Goal: Find contact information: Find contact information

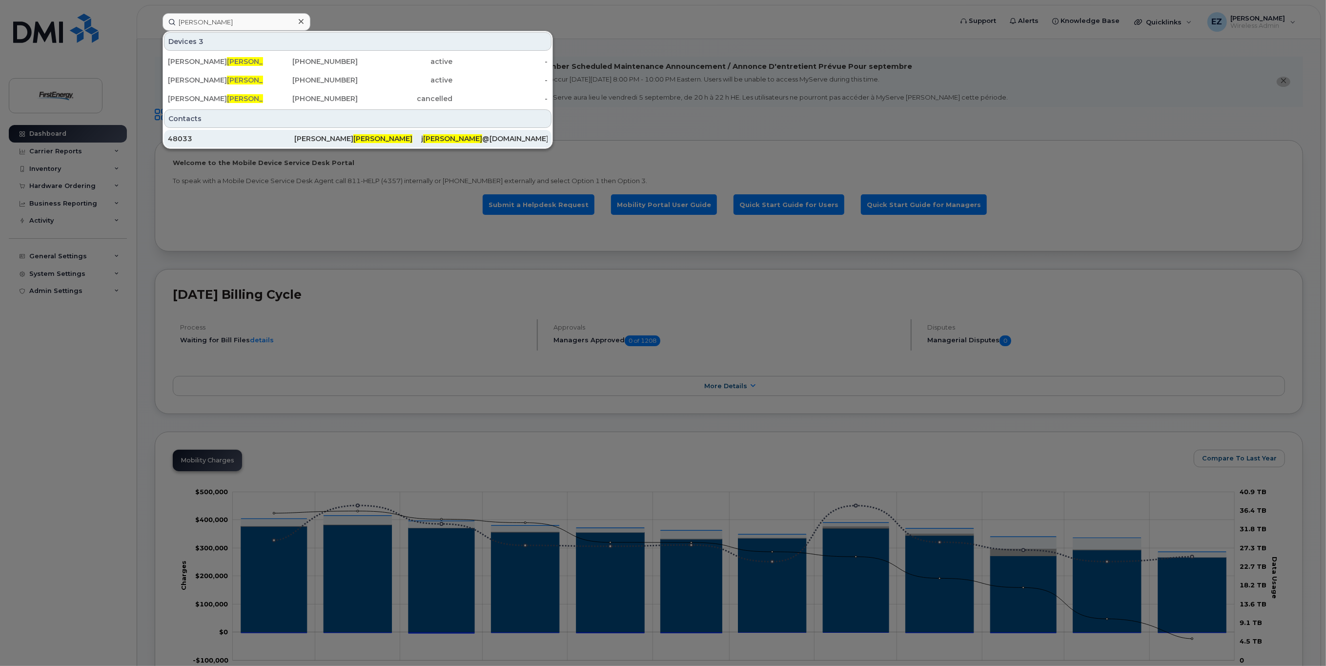
type input "Youmans"
click at [308, 137] on div "Jonathan Youmans" at bounding box center [357, 139] width 126 height 10
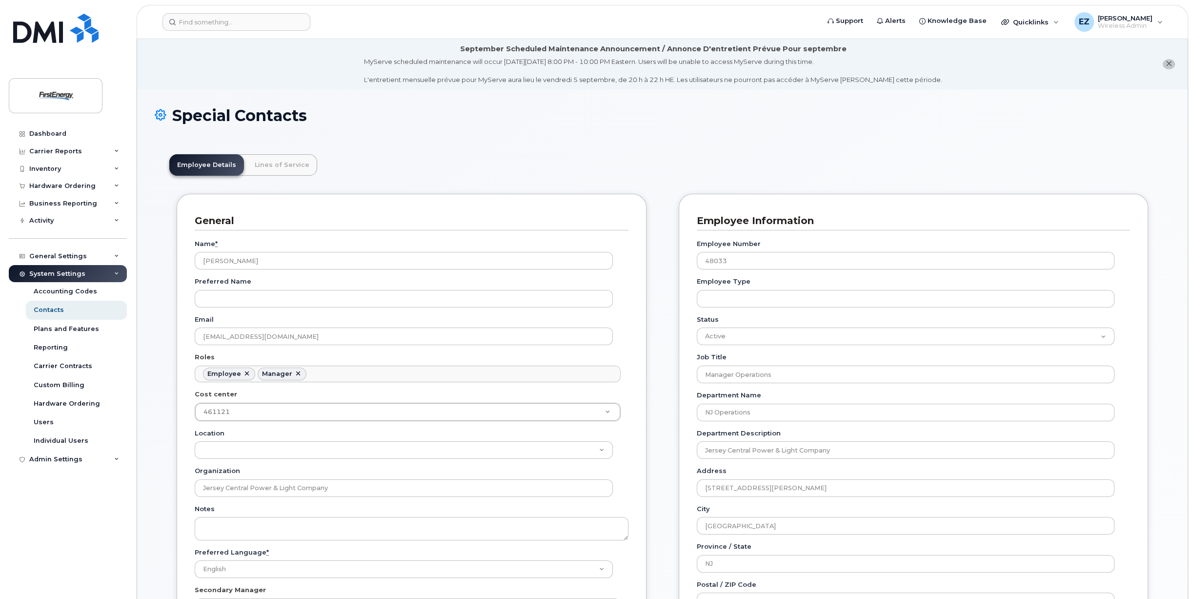
scroll to position [34, 0]
click at [284, 165] on link "Lines of Service" at bounding box center [282, 164] width 70 height 21
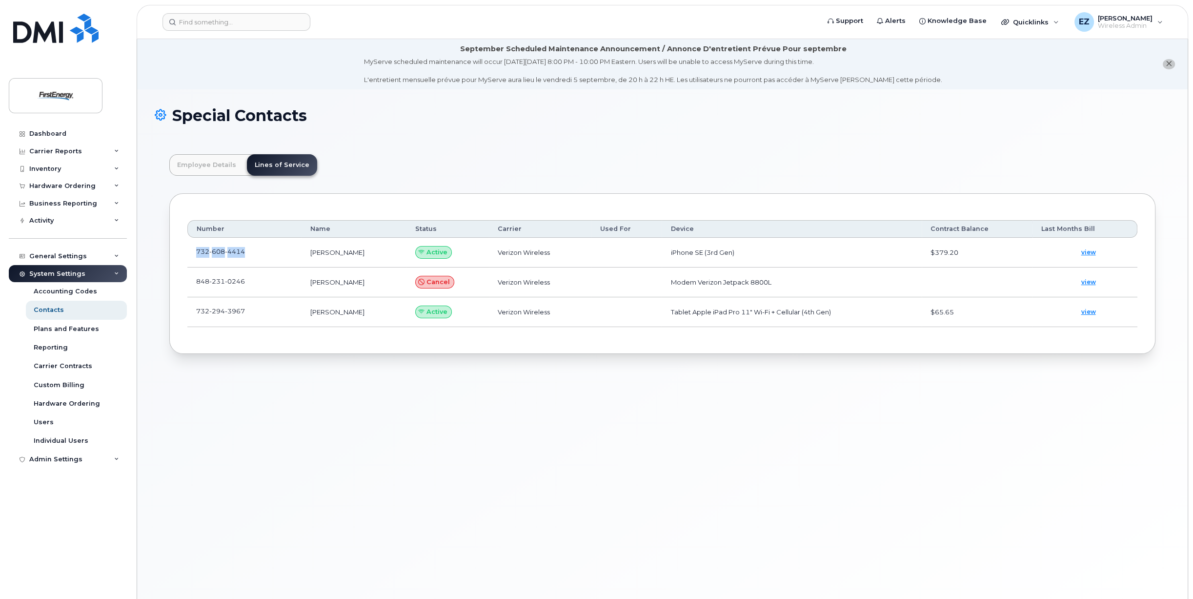
drag, startPoint x: 196, startPoint y: 250, endPoint x: 246, endPoint y: 249, distance: 49.3
click at [246, 249] on td "[PHONE_NUMBER]" at bounding box center [244, 253] width 114 height 30
copy span "[PHONE_NUMBER]"
click at [252, 256] on span at bounding box center [253, 254] width 8 height 8
drag, startPoint x: 287, startPoint y: 257, endPoint x: 248, endPoint y: 255, distance: 39.1
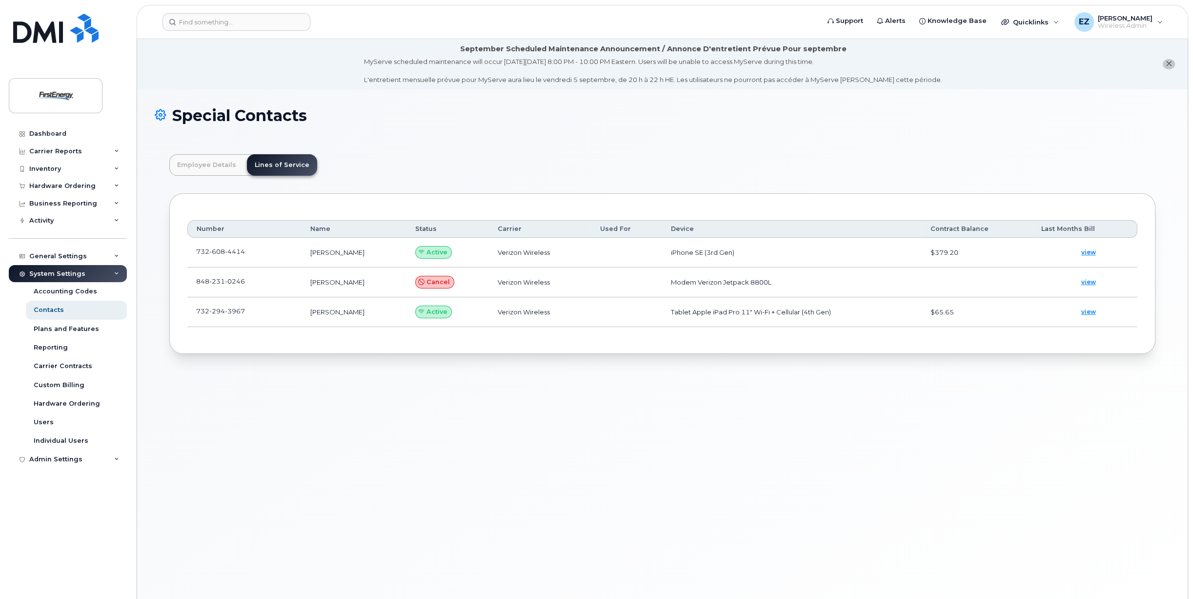
click at [286, 257] on td "[PHONE_NUMBER]" at bounding box center [244, 253] width 114 height 30
drag, startPoint x: 264, startPoint y: 254, endPoint x: 191, endPoint y: 255, distance: 72.2
click at [191, 255] on td "[PHONE_NUMBER]" at bounding box center [244, 253] width 114 height 30
copy span "[PHONE_NUMBER]"
